Goal: Check status: Check status

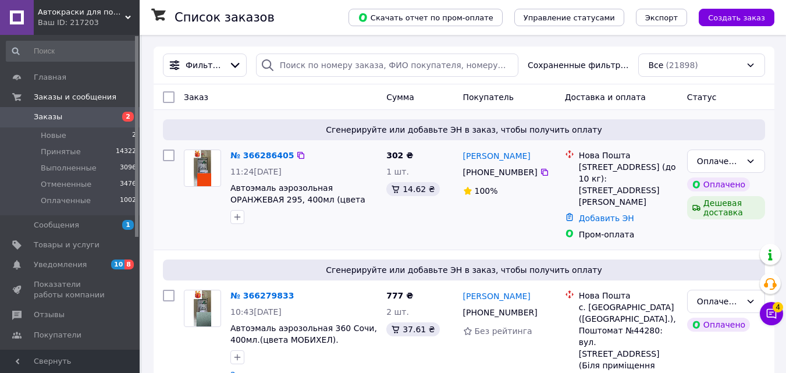
scroll to position [58, 0]
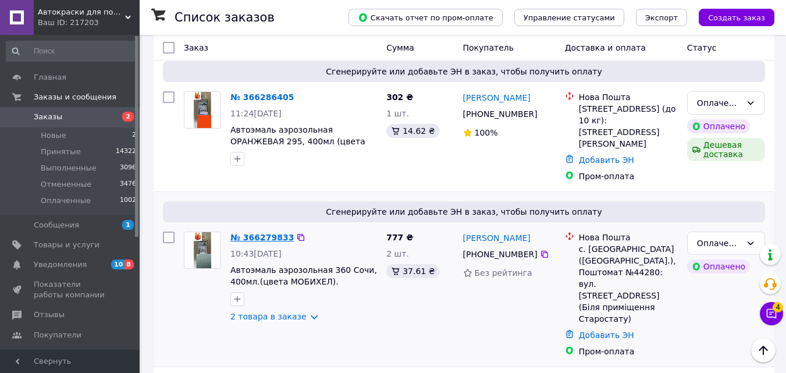
click at [260, 233] on link "№ 366279833" at bounding box center [261, 237] width 63 height 9
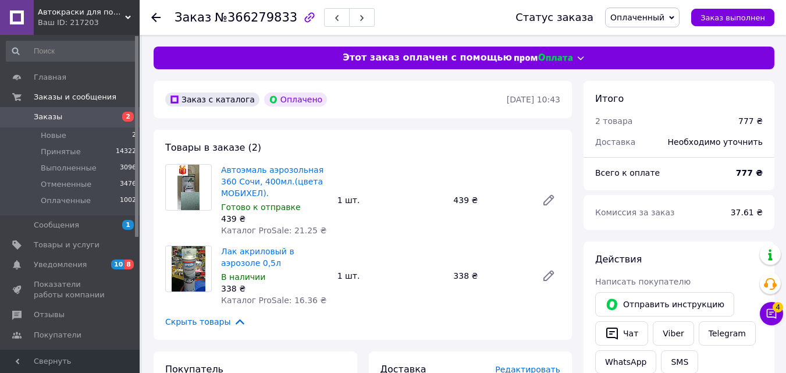
click at [154, 15] on use at bounding box center [155, 17] width 9 height 9
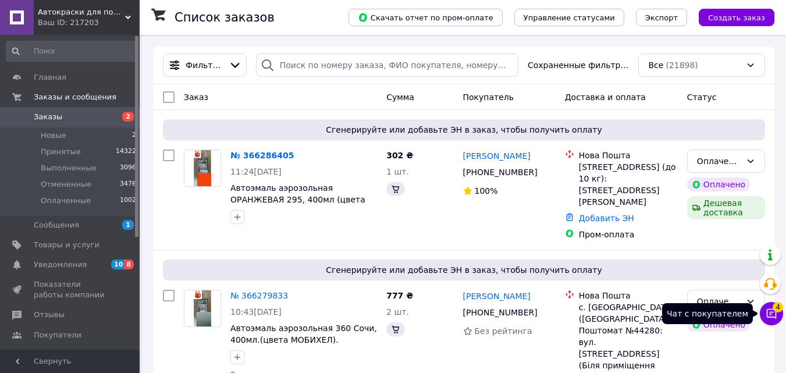
click at [781, 310] on span "4" at bounding box center [778, 307] width 10 height 10
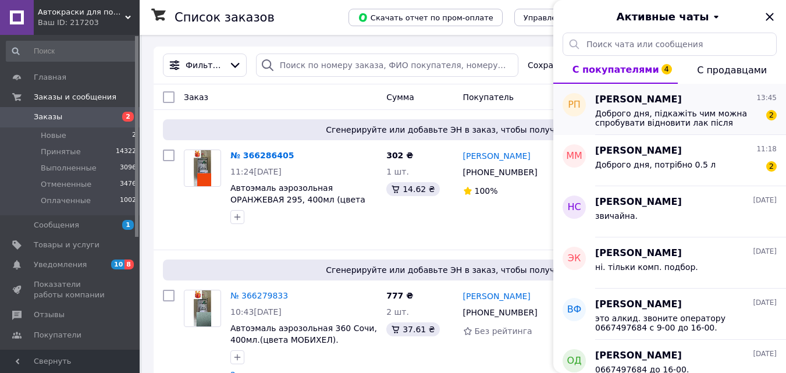
click at [641, 101] on span "[PERSON_NAME]" at bounding box center [638, 99] width 87 height 13
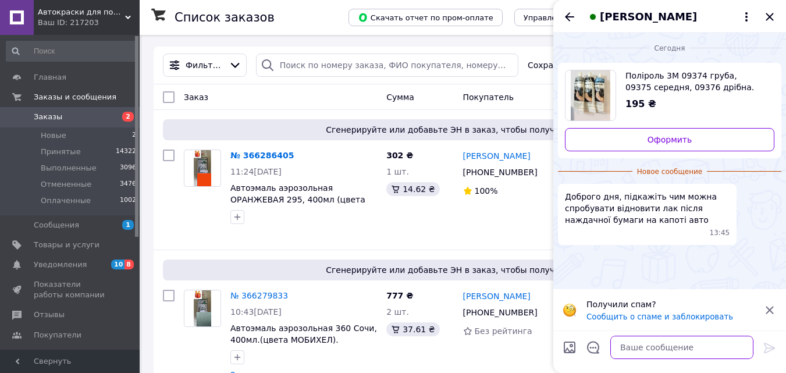
click at [637, 350] on textarea at bounding box center [681, 347] width 143 height 23
type textarea "сначала 3М 09375 , потом 3М 09376."
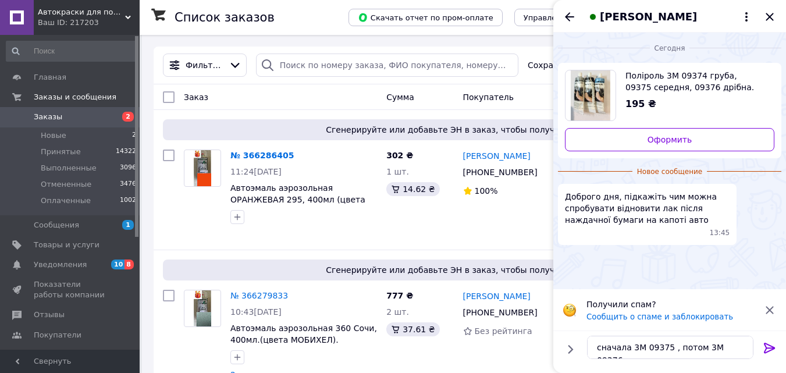
click at [768, 344] on icon at bounding box center [769, 348] width 11 height 10
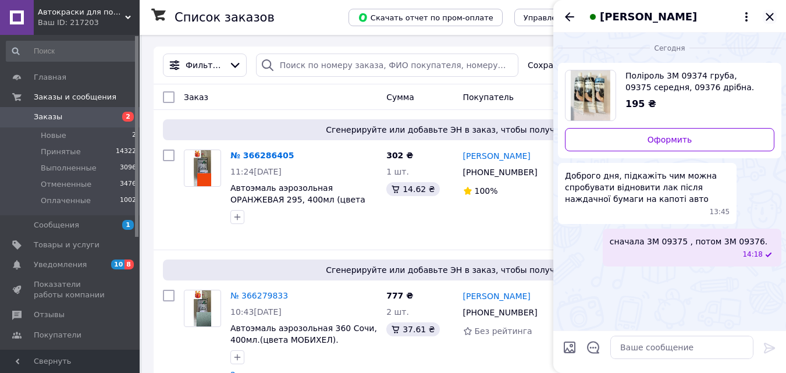
click at [770, 14] on icon "Закрыть" at bounding box center [770, 17] width 14 height 14
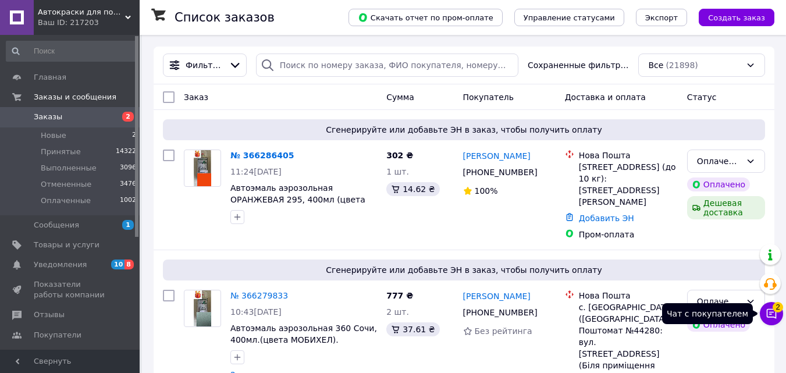
click at [770, 309] on icon at bounding box center [772, 314] width 10 height 10
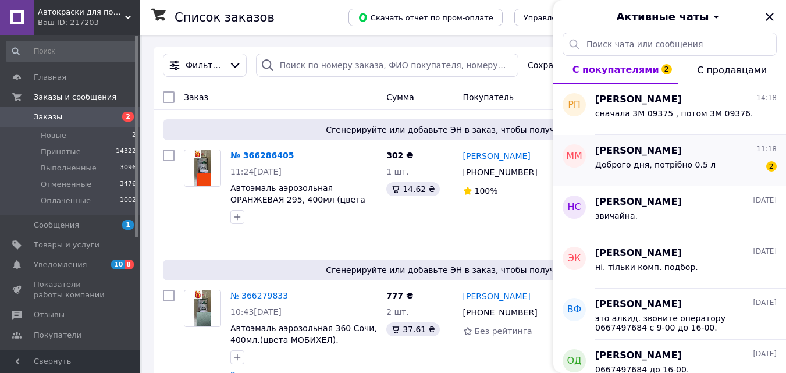
click at [638, 149] on span "[PERSON_NAME]" at bounding box center [638, 150] width 87 height 13
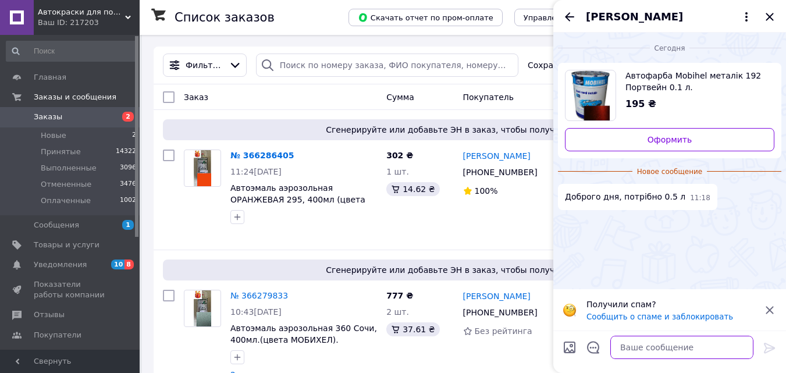
click at [635, 349] on textarea at bounding box center [681, 347] width 143 height 23
type textarea "з"
click at [621, 17] on span "[PERSON_NAME]" at bounding box center [634, 16] width 97 height 15
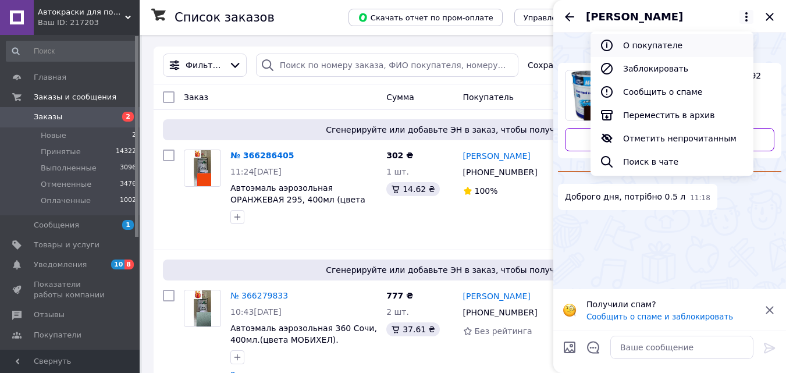
click at [649, 46] on button "О покупателе" at bounding box center [671, 45] width 163 height 23
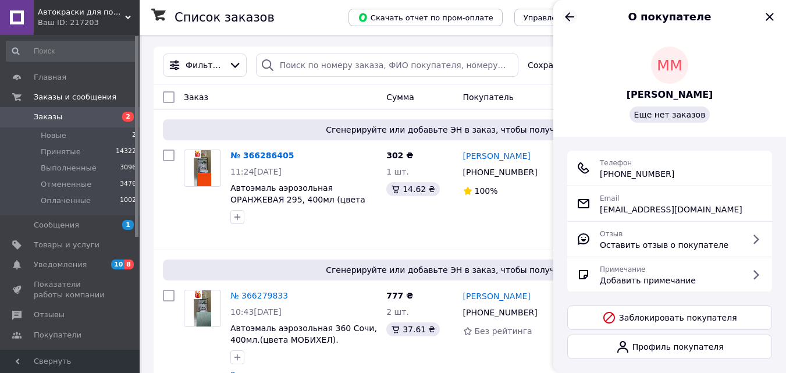
click at [571, 16] on icon "Назад" at bounding box center [570, 17] width 14 height 14
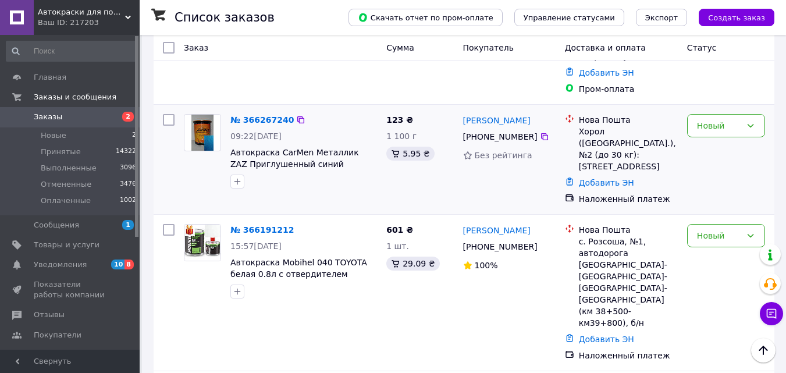
scroll to position [349, 0]
